Goal: Task Accomplishment & Management: Manage account settings

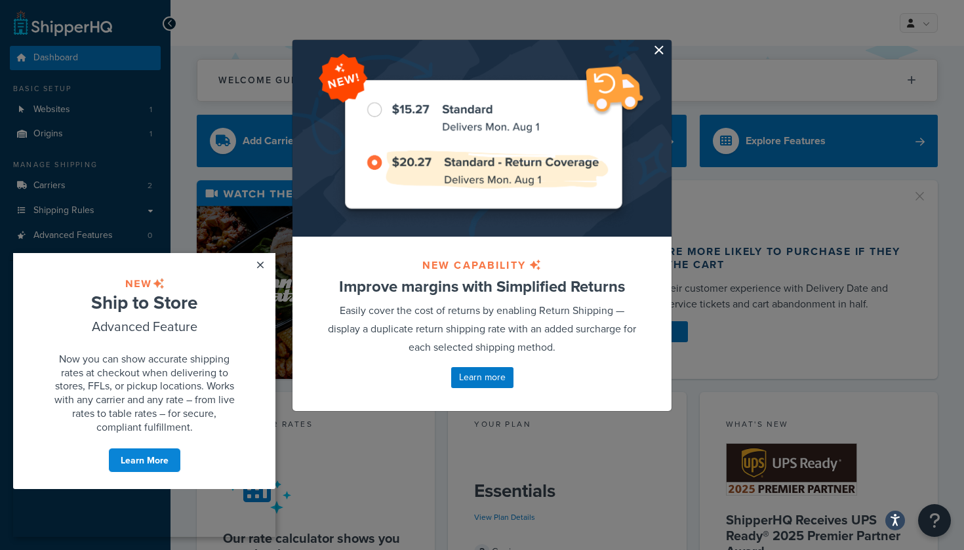
click at [668, 43] on button "button" at bounding box center [669, 41] width 3 height 3
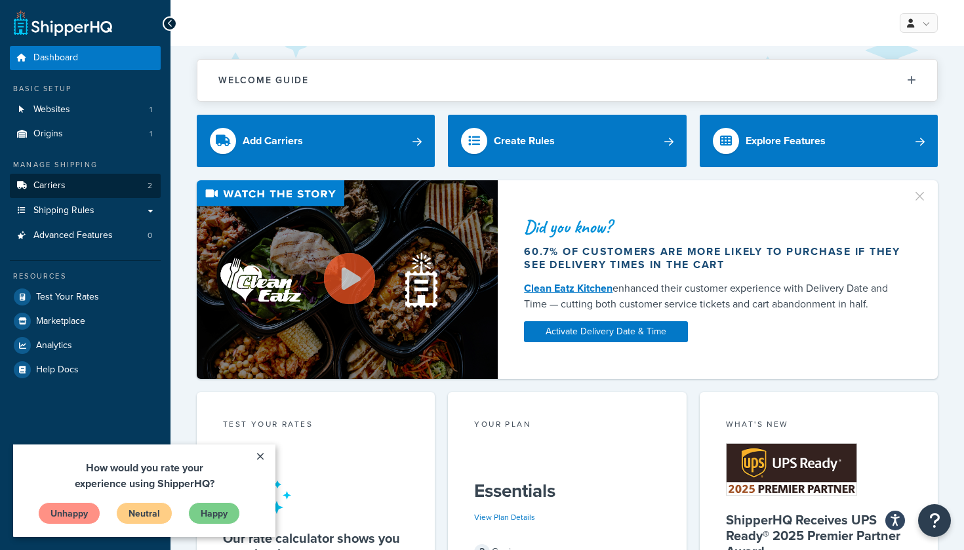
click at [94, 183] on link "Carriers 2" at bounding box center [85, 186] width 151 height 24
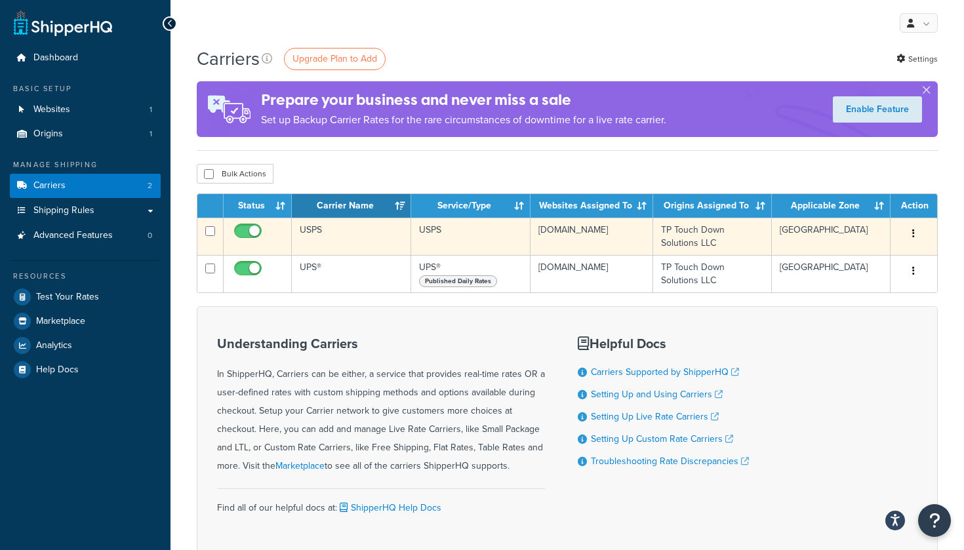
drag, startPoint x: 260, startPoint y: 229, endPoint x: 273, endPoint y: 231, distance: 13.8
click at [260, 229] on input "checkbox" at bounding box center [249, 234] width 36 height 16
checkbox input "false"
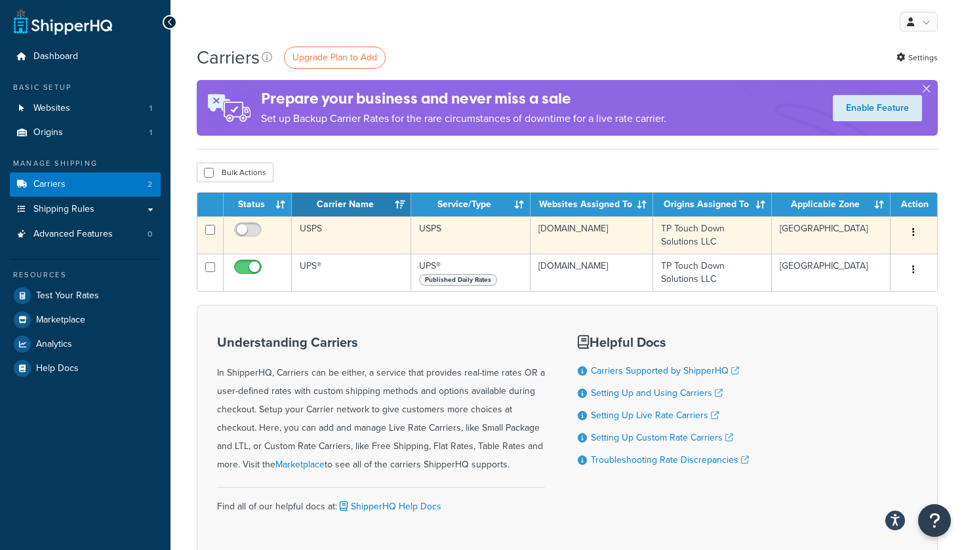
scroll to position [1, 0]
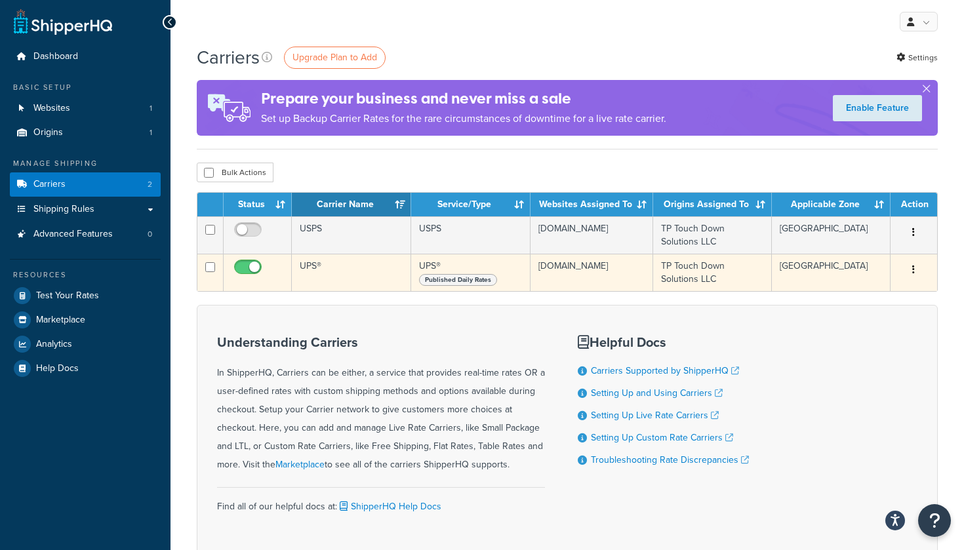
click at [353, 273] on td "UPS®" at bounding box center [351, 272] width 119 height 37
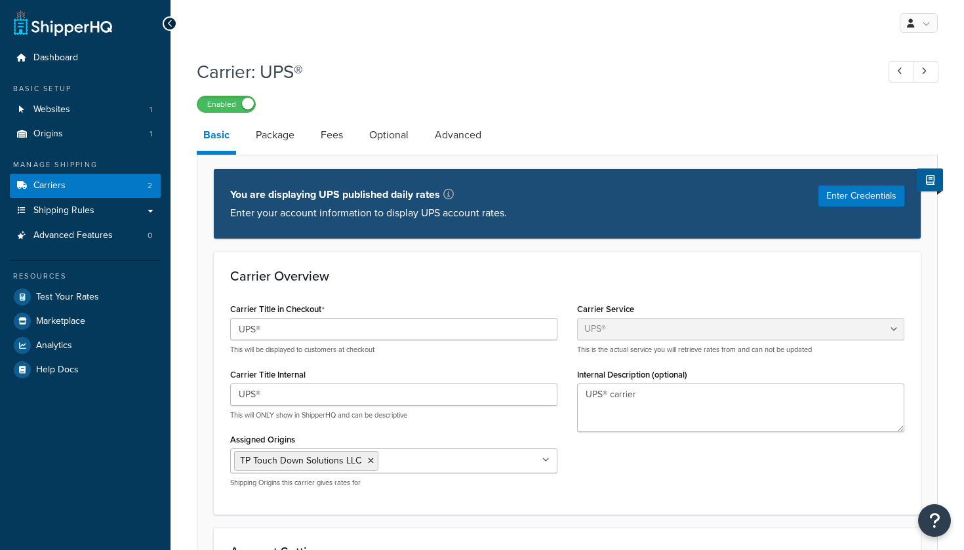
select select "ups"
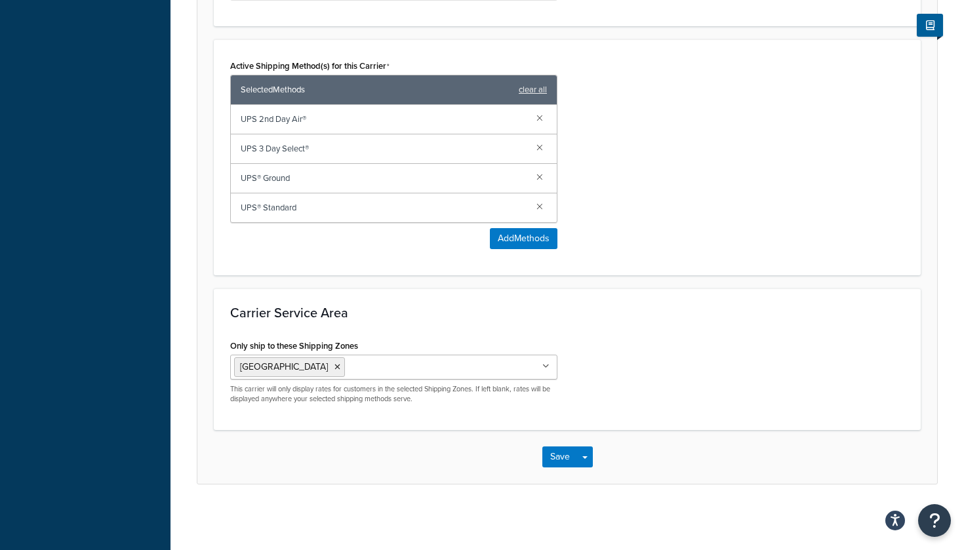
scroll to position [716, 0]
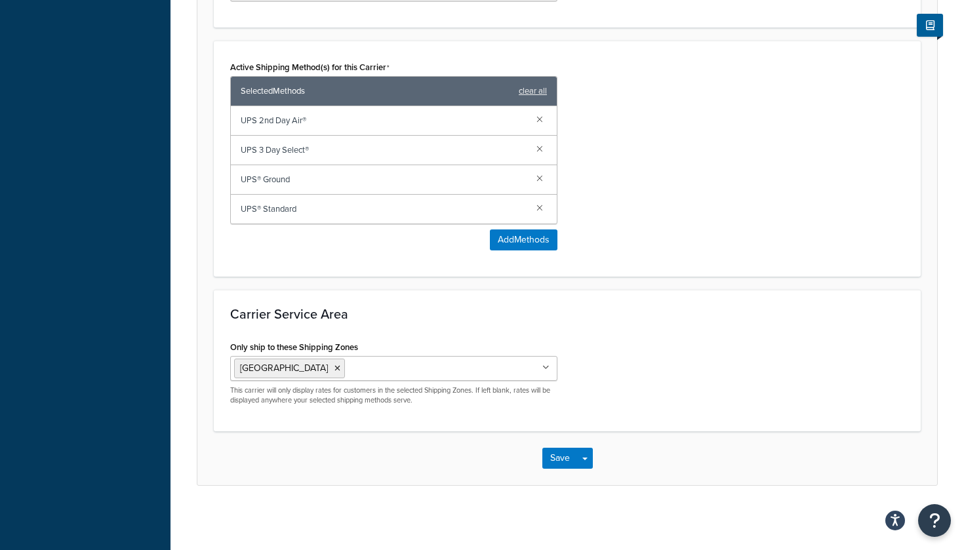
click at [349, 368] on input "Only ship to these Shipping Zones" at bounding box center [406, 368] width 116 height 14
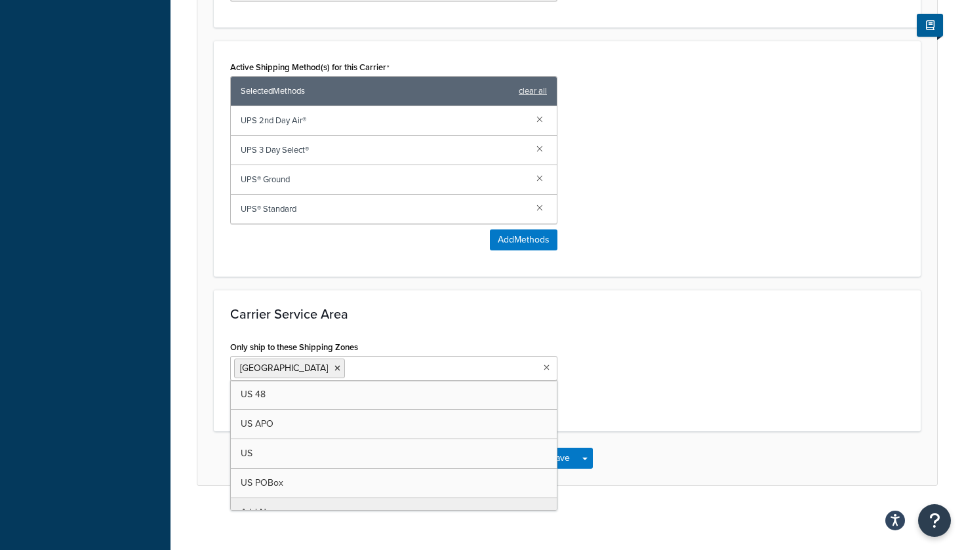
click at [358, 329] on div "Carrier Service Area Only ship to these Shipping Zones USA US 48 US APO US US P…" at bounding box center [567, 361] width 707 height 142
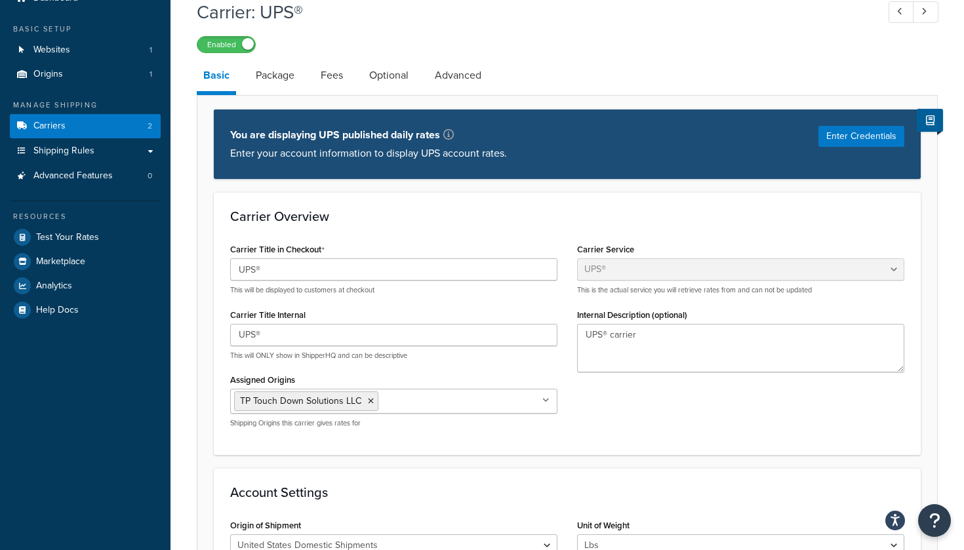
scroll to position [59, 0]
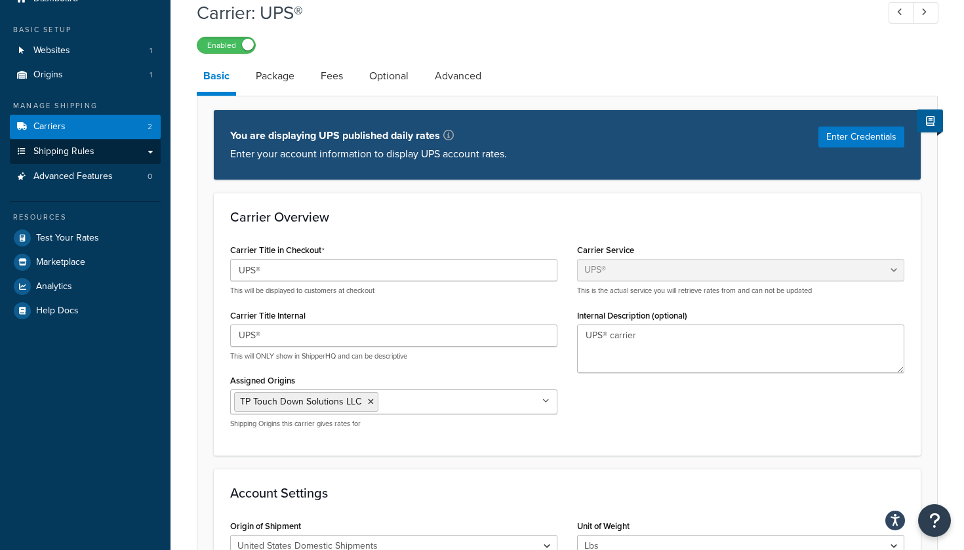
click at [64, 146] on span "Shipping Rules" at bounding box center [63, 151] width 61 height 11
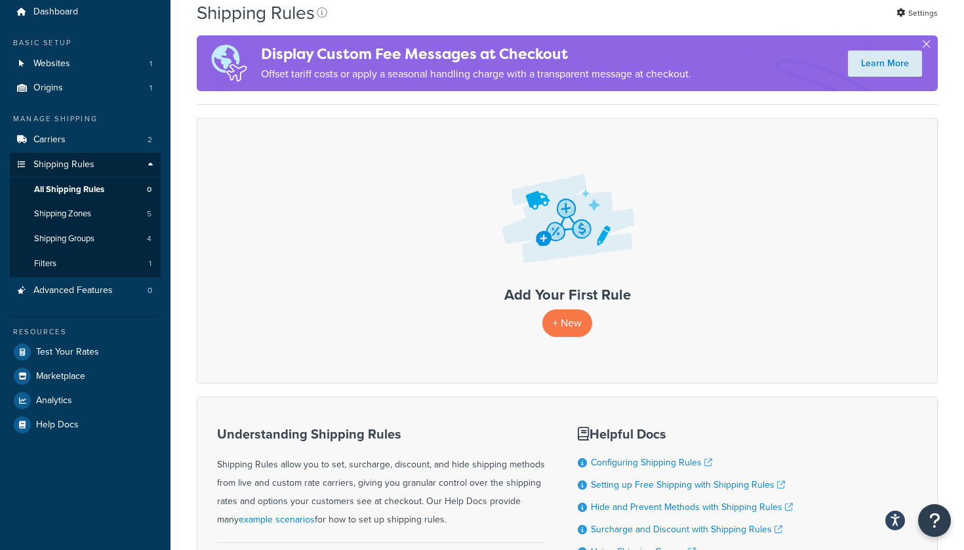
scroll to position [47, 0]
click at [85, 208] on span "Shipping Zones" at bounding box center [62, 213] width 57 height 11
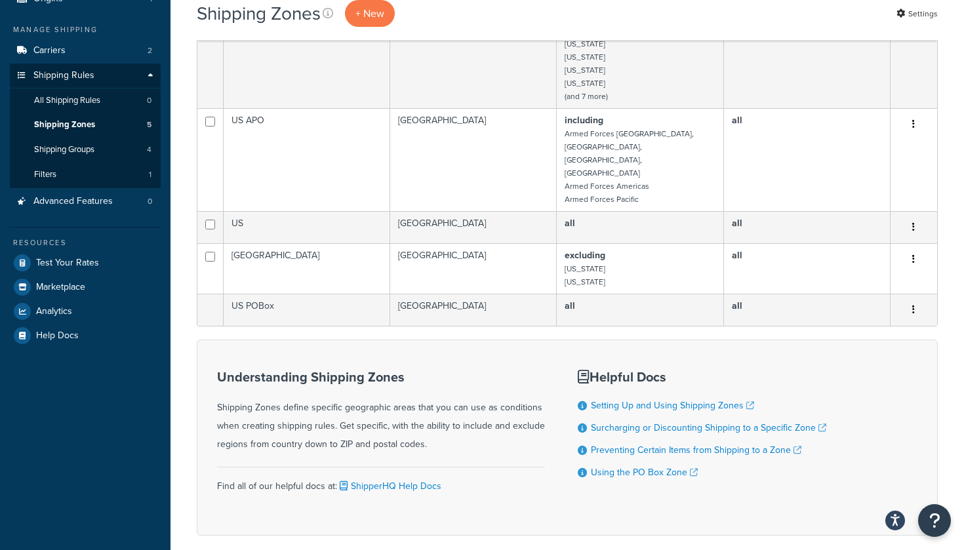
scroll to position [134, 0]
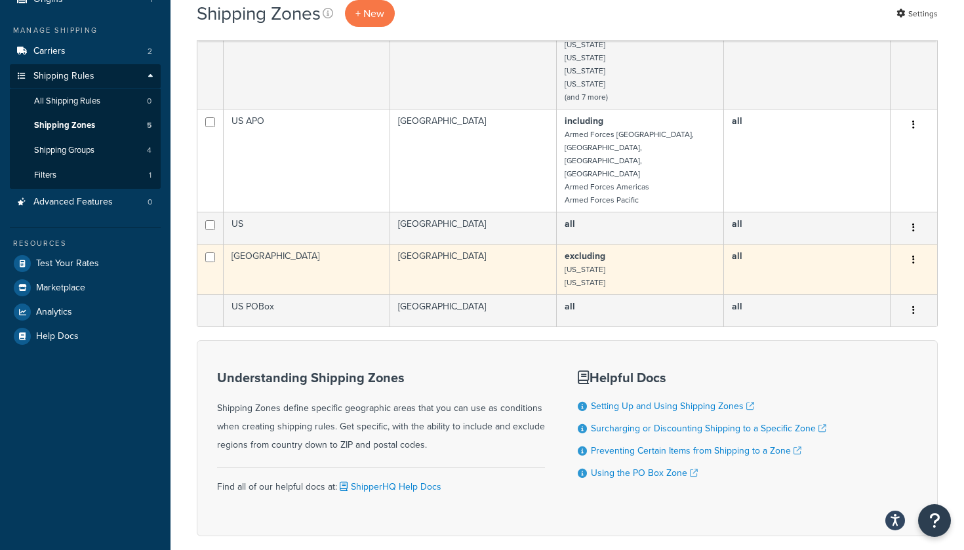
click at [915, 250] on button "button" at bounding box center [913, 260] width 18 height 21
click at [872, 266] on link "Edit" at bounding box center [861, 261] width 104 height 27
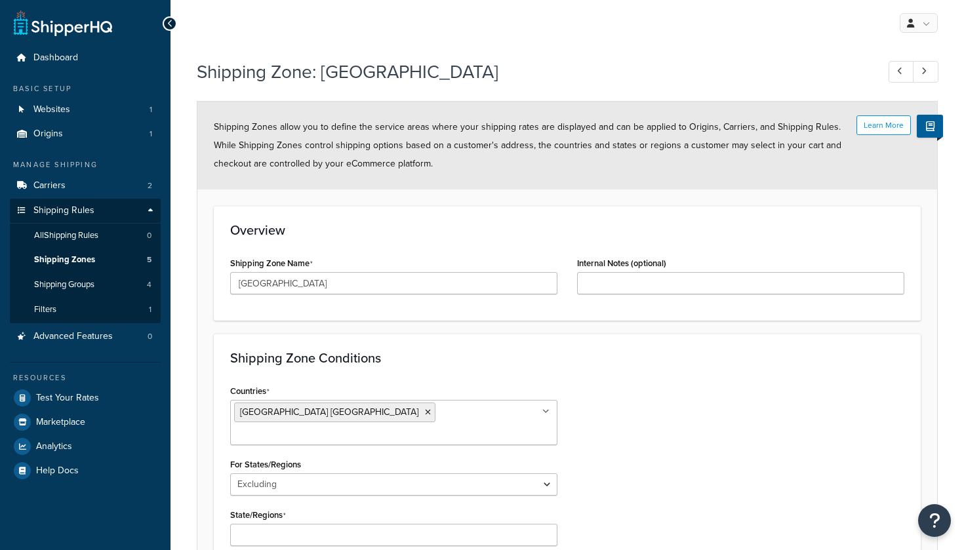
select select "excluding"
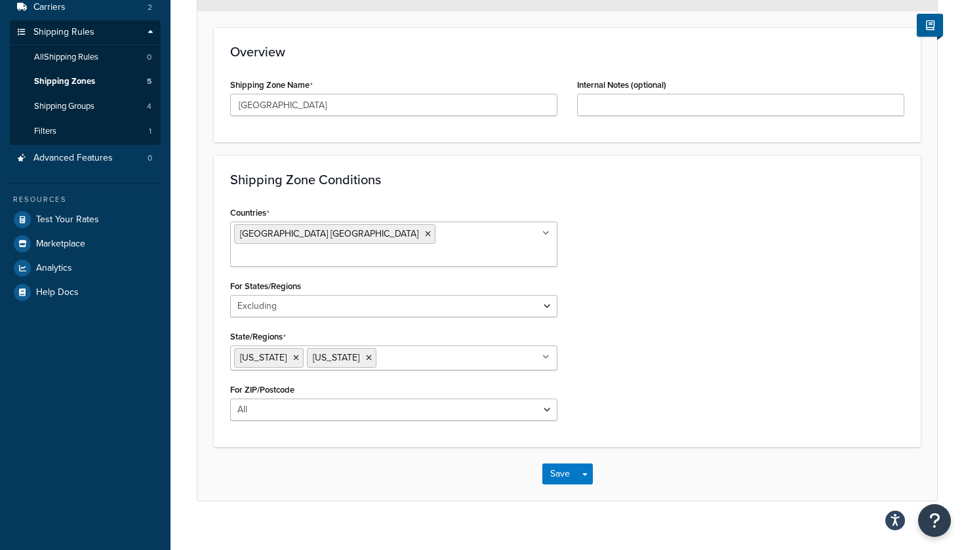
scroll to position [175, 0]
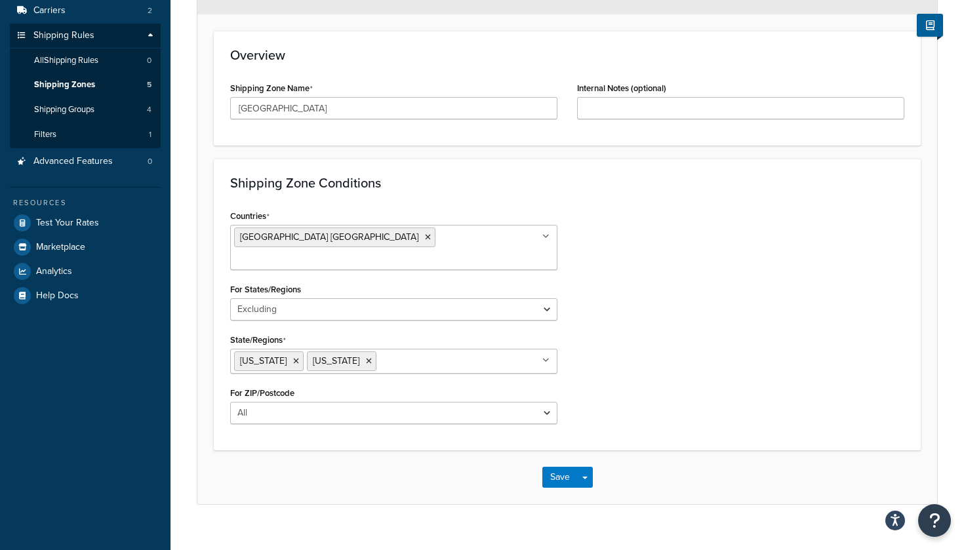
click at [420, 330] on div "State/Regions [US_STATE] [US_STATE] [US_STATE] [US_STATE] [US_STATE] [US_STATE]…" at bounding box center [393, 351] width 327 height 43
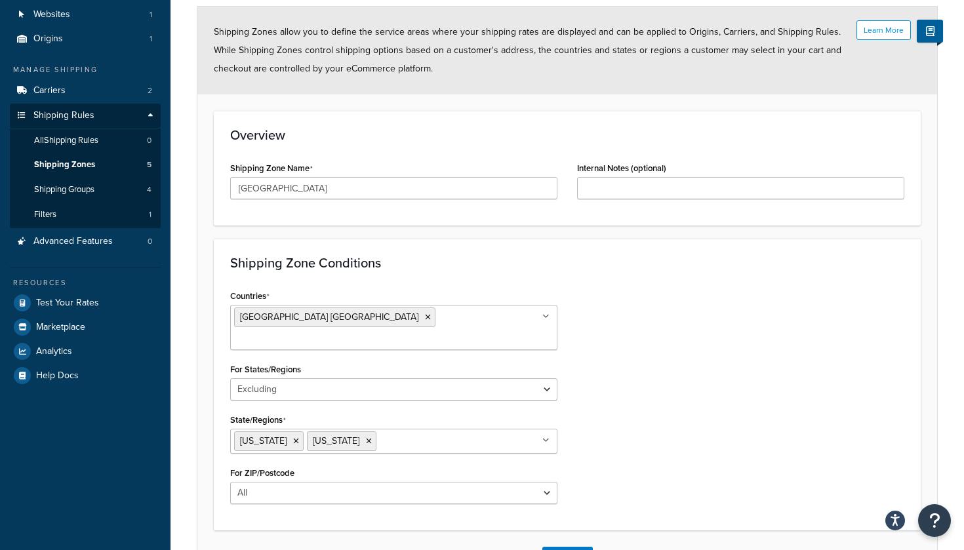
scroll to position [98, 0]
